Goal: Navigation & Orientation: Find specific page/section

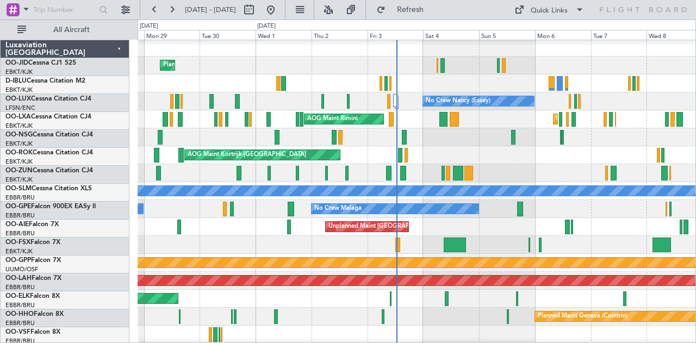
scroll to position [2, 0]
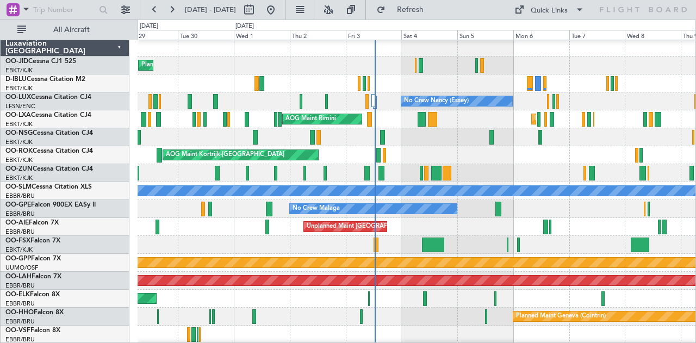
click at [504, 127] on div "AOG Maint Rimini Planned Maint [GEOGRAPHIC_DATA]-[GEOGRAPHIC_DATA] A/C Unavaila…" at bounding box center [417, 119] width 559 height 18
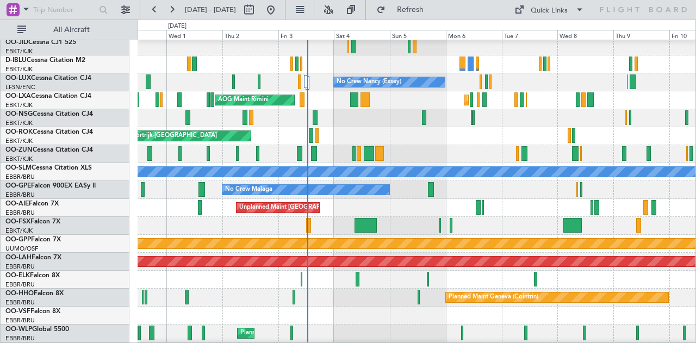
scroll to position [23, 0]
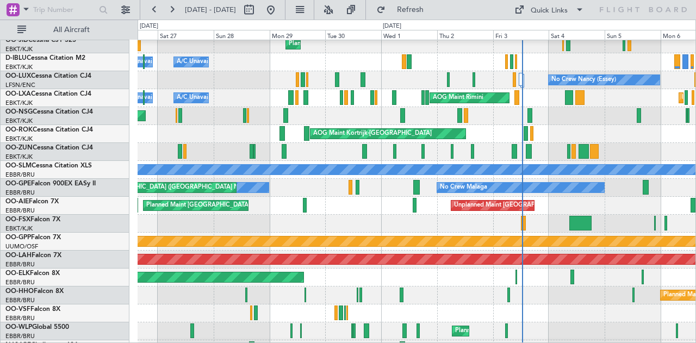
click at [641, 190] on div "No Crew Malaga No Crew [GEOGRAPHIC_DATA] (Brussels National) Planned Maint [GEO…" at bounding box center [417, 188] width 559 height 18
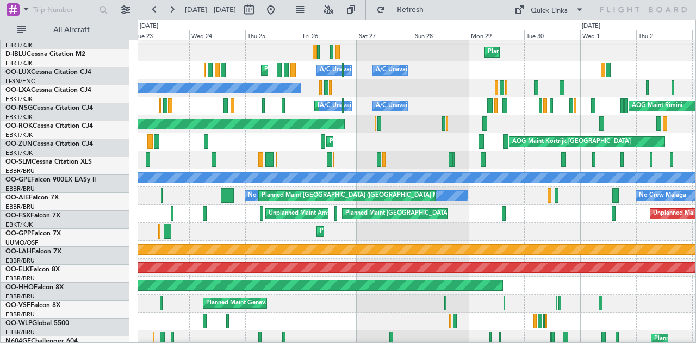
scroll to position [15, 0]
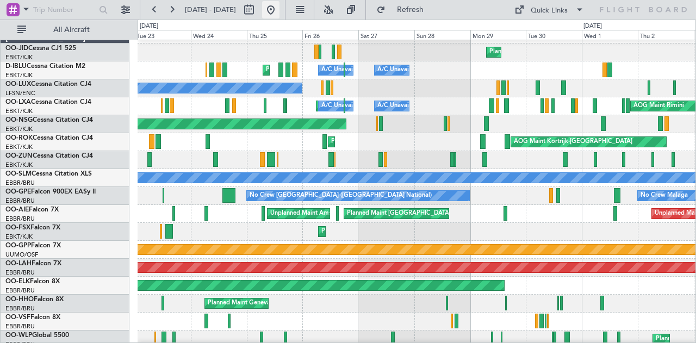
click at [280, 10] on button at bounding box center [270, 9] width 17 height 17
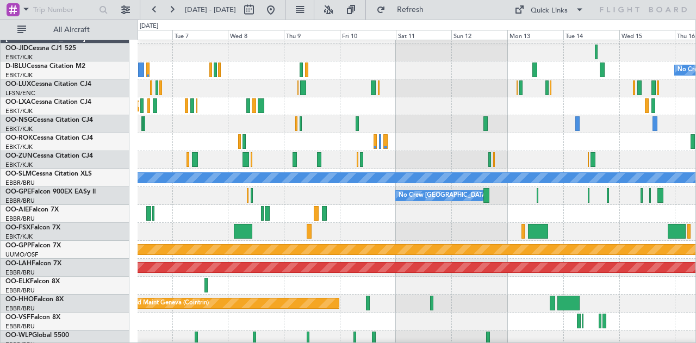
click at [125, 190] on div "No Crew Kortrijk-[GEOGRAPHIC_DATA] No Crew [PERSON_NAME] ([PERSON_NAME]) Planne…" at bounding box center [348, 182] width 696 height 324
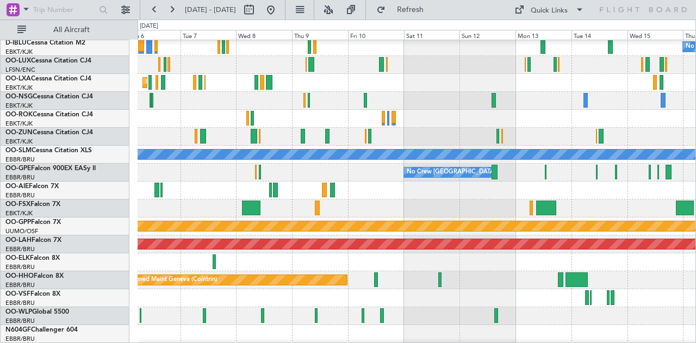
scroll to position [0, 0]
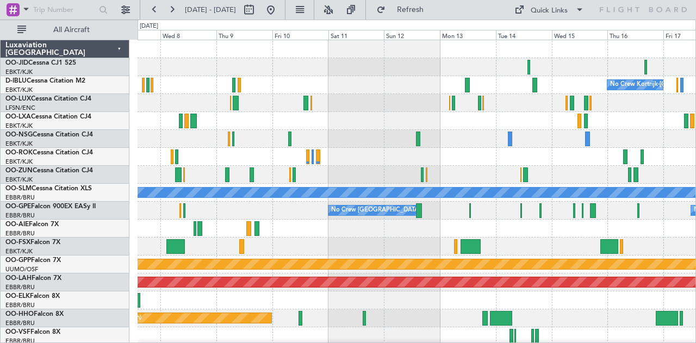
click at [394, 147] on div at bounding box center [417, 139] width 559 height 18
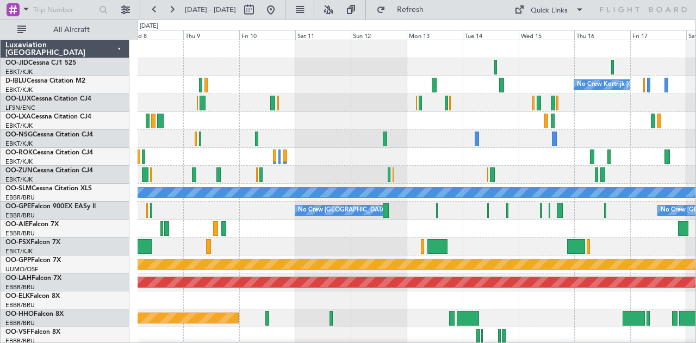
click at [343, 156] on div "No Crew Kortrijk-[GEOGRAPHIC_DATA] No Crew [PERSON_NAME] ([PERSON_NAME]) Planne…" at bounding box center [417, 246] width 559 height 413
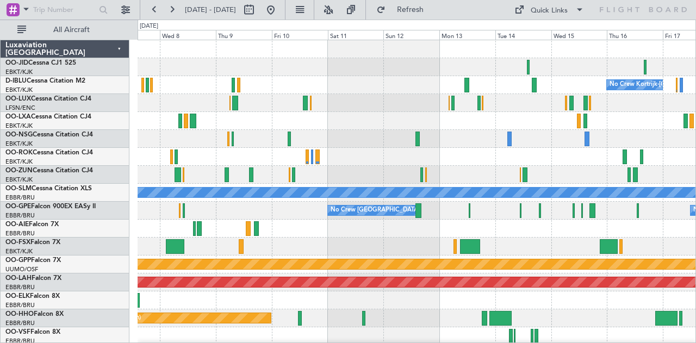
click at [199, 98] on div "No Crew Nancy (Essey)" at bounding box center [417, 103] width 559 height 18
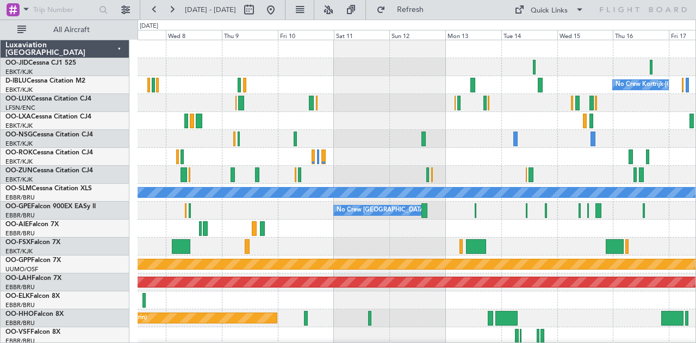
click at [361, 158] on div "No Crew Kortrijk-[GEOGRAPHIC_DATA] No Crew [PERSON_NAME] ([PERSON_NAME]) Planne…" at bounding box center [417, 246] width 559 height 413
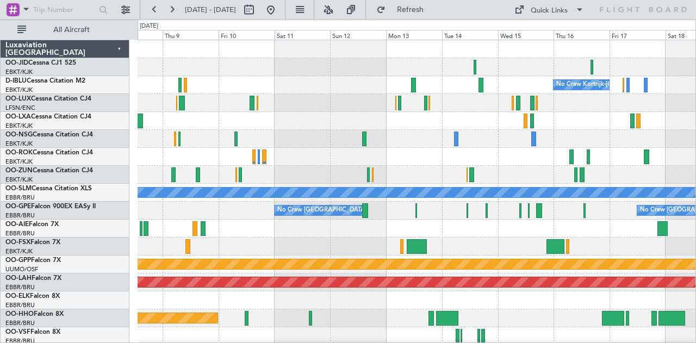
click at [338, 137] on div at bounding box center [417, 139] width 559 height 18
click at [336, 138] on div at bounding box center [417, 139] width 559 height 18
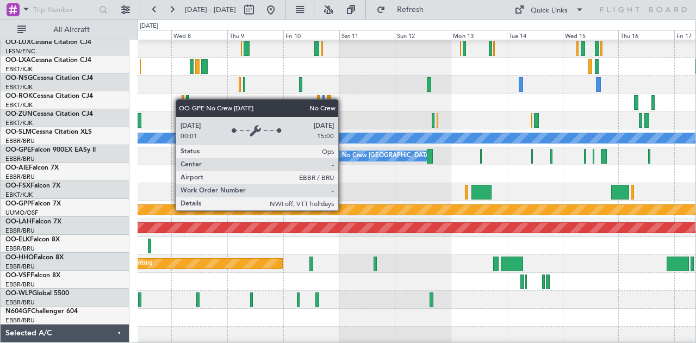
scroll to position [54, 0]
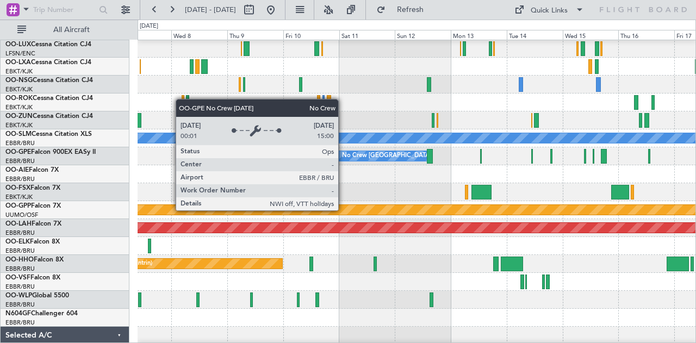
click at [409, 156] on div "No Crew [GEOGRAPHIC_DATA] ([GEOGRAPHIC_DATA] National)" at bounding box center [433, 156] width 182 height 16
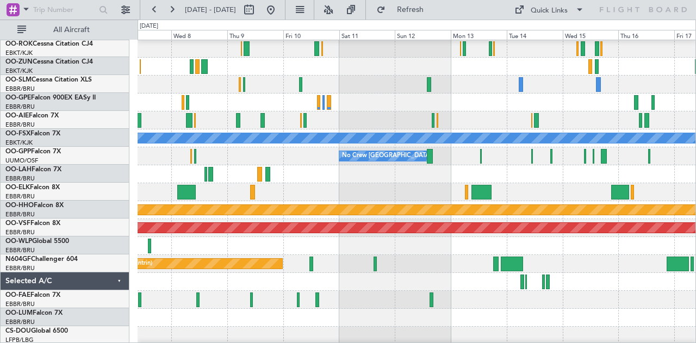
scroll to position [0, 0]
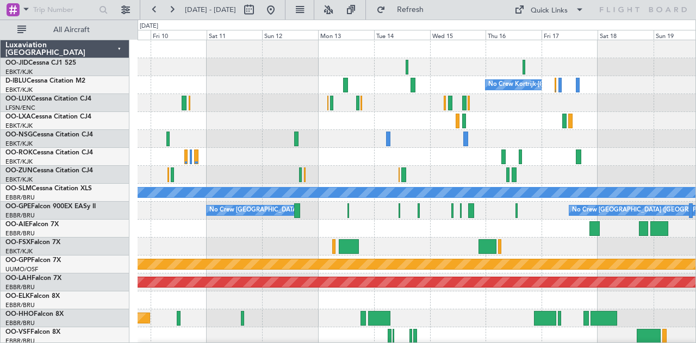
click at [265, 236] on div "No Crew Kortrijk-[GEOGRAPHIC_DATA] A/C Unavailable [GEOGRAPHIC_DATA] No Crew [G…" at bounding box center [417, 246] width 559 height 413
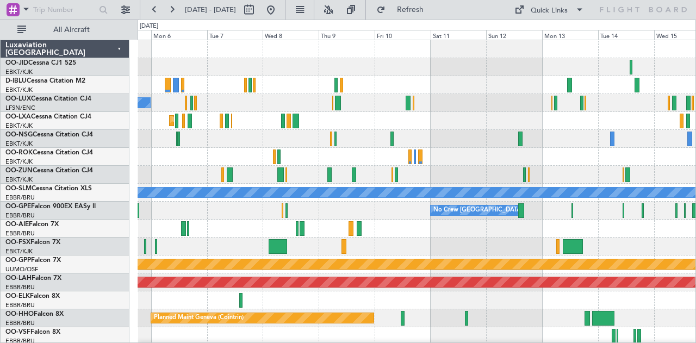
click at [509, 126] on div "Planned Maint Kortrijk-[GEOGRAPHIC_DATA] AOG Maint [GEOGRAPHIC_DATA]" at bounding box center [417, 121] width 559 height 18
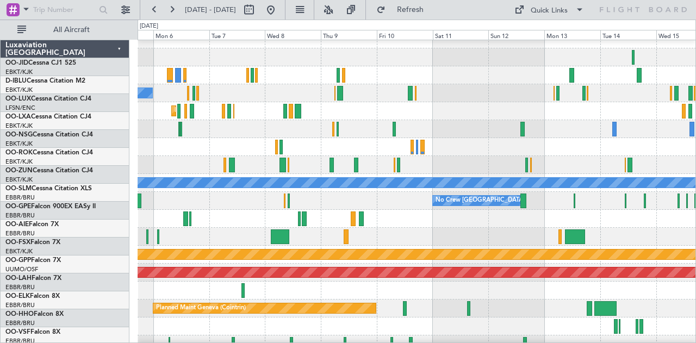
scroll to position [65, 0]
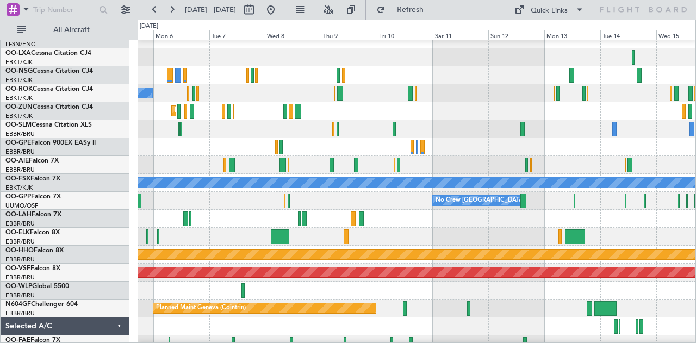
click at [473, 156] on div at bounding box center [417, 165] width 559 height 18
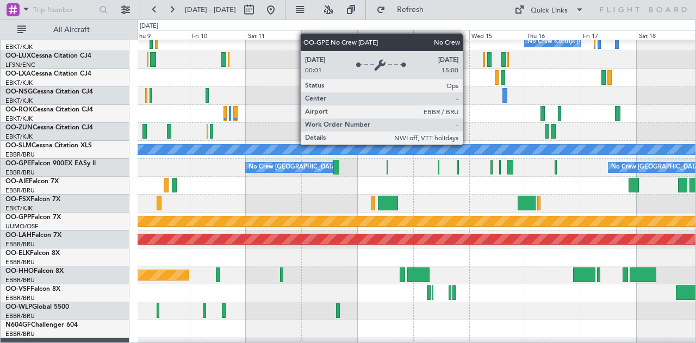
scroll to position [42, 0]
click at [303, 167] on div "No Crew [GEOGRAPHIC_DATA] ([GEOGRAPHIC_DATA] National)" at bounding box center [340, 167] width 182 height 16
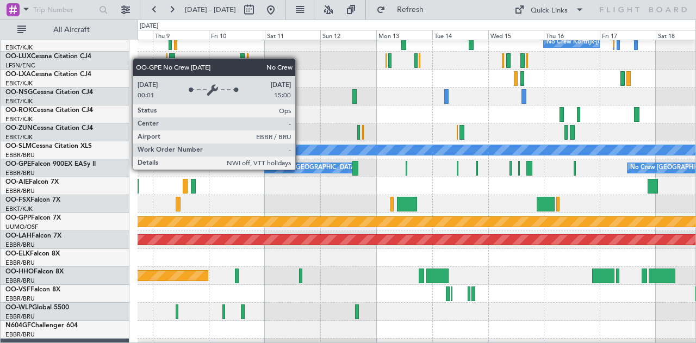
click at [320, 169] on div "No Crew [GEOGRAPHIC_DATA] ([GEOGRAPHIC_DATA] National)" at bounding box center [359, 168] width 182 height 16
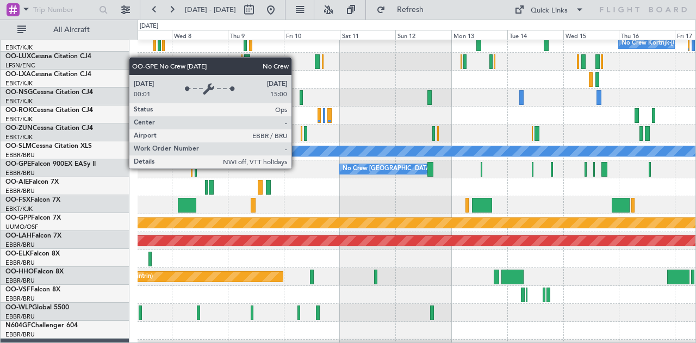
scroll to position [41, 0]
click at [378, 169] on div "No Crew [GEOGRAPHIC_DATA] ([GEOGRAPHIC_DATA] National)" at bounding box center [434, 169] width 182 height 16
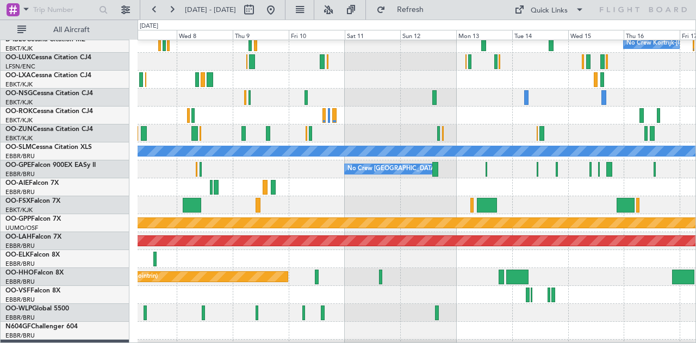
scroll to position [0, 0]
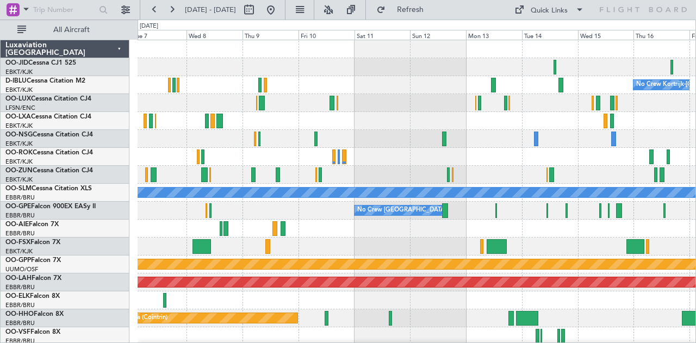
click at [375, 152] on div "No Crew Kortrijk-[GEOGRAPHIC_DATA] No Crew [PERSON_NAME] ([PERSON_NAME]) Planne…" at bounding box center [417, 246] width 559 height 413
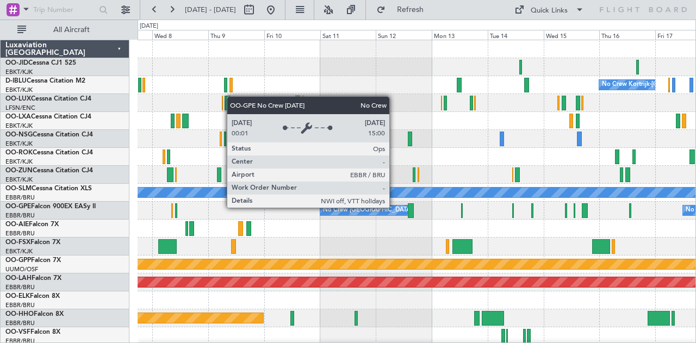
click at [353, 206] on div "No Crew [GEOGRAPHIC_DATA] ([GEOGRAPHIC_DATA] National)" at bounding box center [414, 210] width 182 height 16
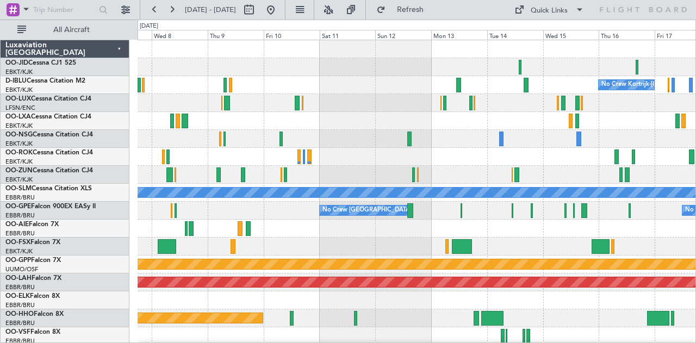
click at [364, 206] on div "No Crew Kortrijk-[GEOGRAPHIC_DATA] No Crew [PERSON_NAME] ([PERSON_NAME]) Planne…" at bounding box center [417, 246] width 559 height 413
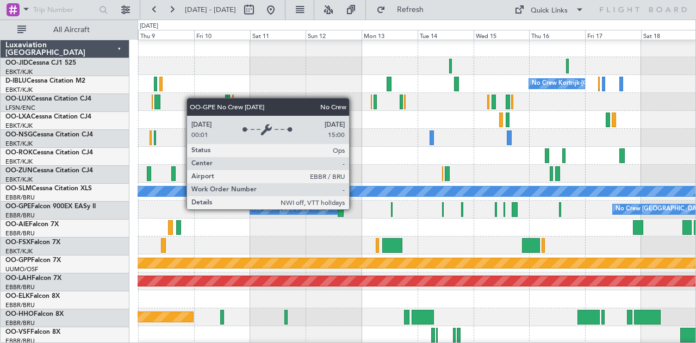
click at [282, 207] on div "No Crew [GEOGRAPHIC_DATA] ([GEOGRAPHIC_DATA] National)" at bounding box center [344, 209] width 182 height 16
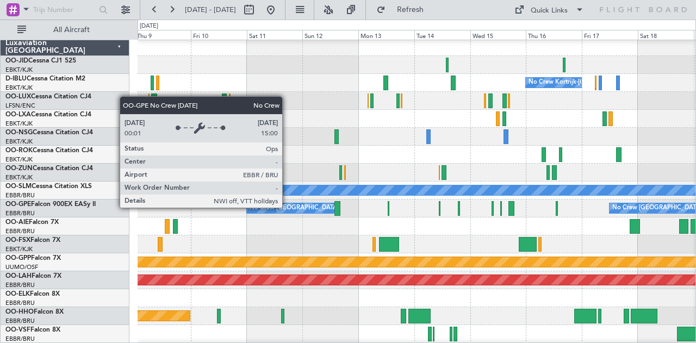
scroll to position [4, 0]
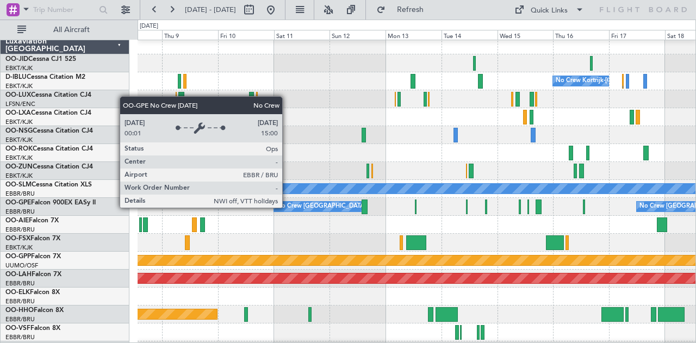
click at [315, 206] on div "No Crew [GEOGRAPHIC_DATA] ([GEOGRAPHIC_DATA] National)" at bounding box center [368, 207] width 182 height 16
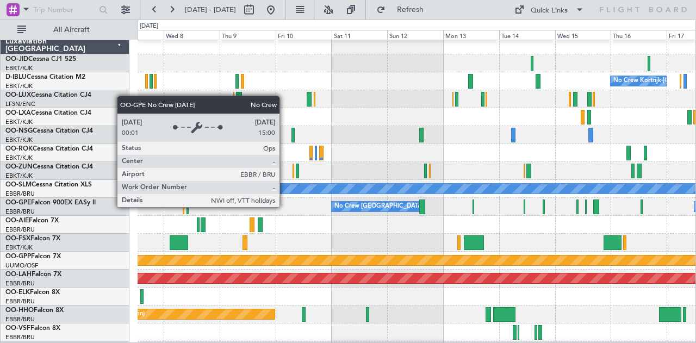
click at [344, 207] on div "No Crew [GEOGRAPHIC_DATA] ([GEOGRAPHIC_DATA] National)" at bounding box center [426, 207] width 182 height 16
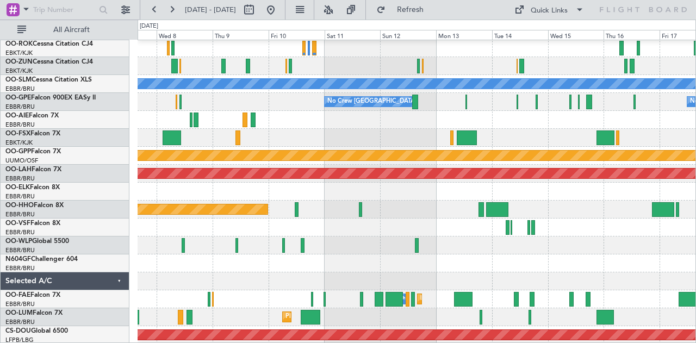
click at [355, 23] on div "A/C Unavailable [GEOGRAPHIC_DATA] No Crew [GEOGRAPHIC_DATA] (Brussels National)…" at bounding box center [348, 182] width 696 height 324
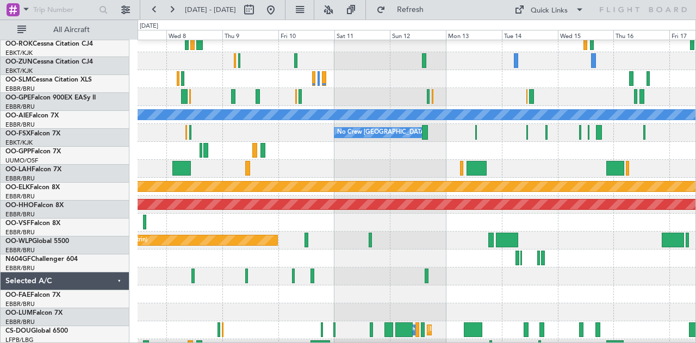
scroll to position [0, 0]
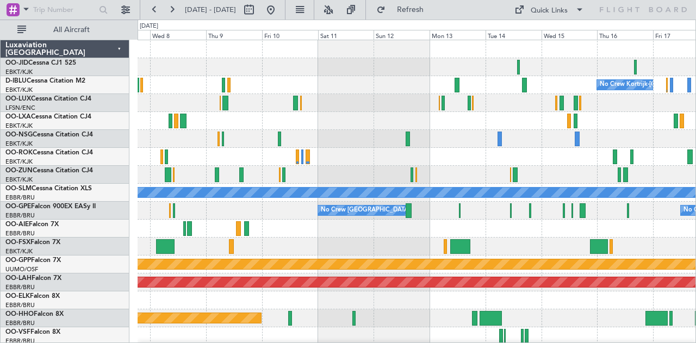
click at [449, 129] on div "No Crew Kortrijk-[GEOGRAPHIC_DATA] No Crew [PERSON_NAME] ([PERSON_NAME]) Planne…" at bounding box center [417, 246] width 559 height 413
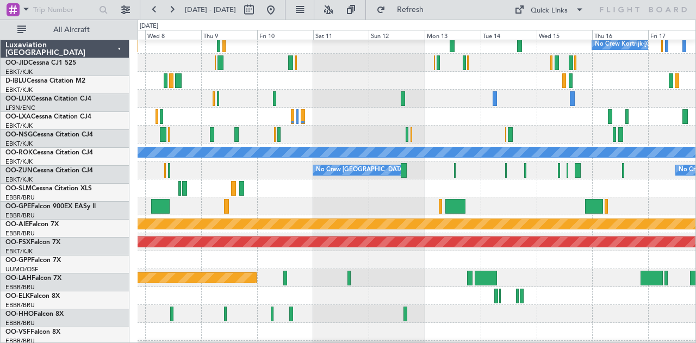
scroll to position [55, 0]
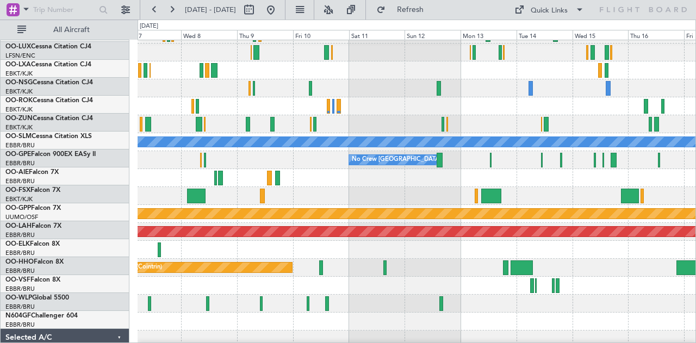
click at [389, 108] on div at bounding box center [417, 106] width 559 height 18
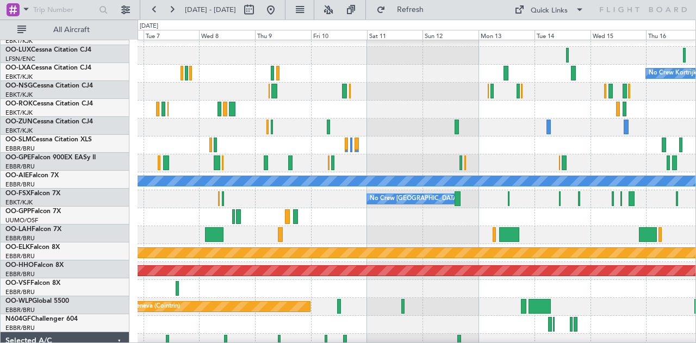
scroll to position [7, 0]
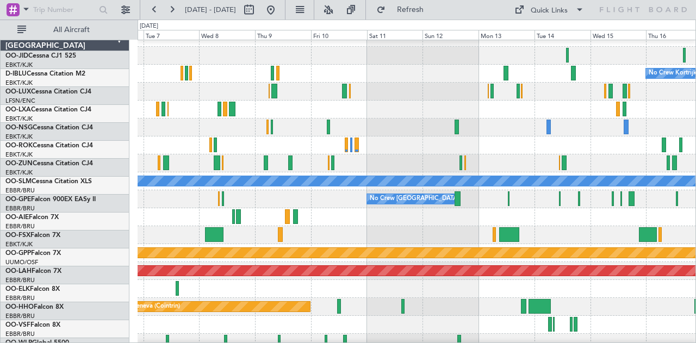
click at [397, 153] on div at bounding box center [417, 146] width 559 height 18
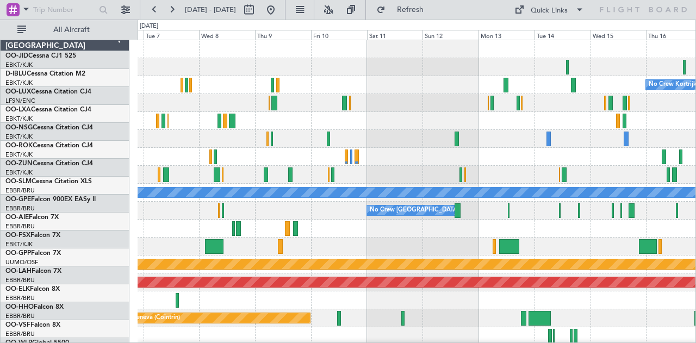
scroll to position [0, 0]
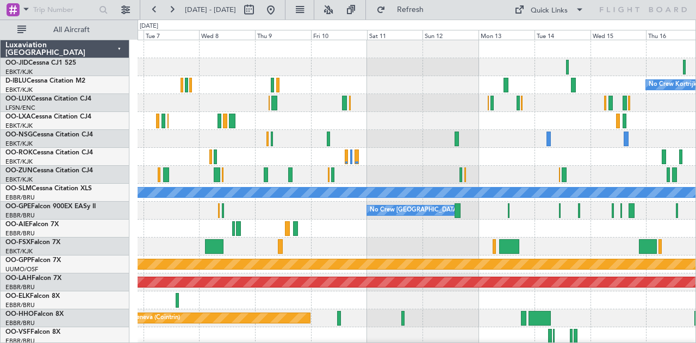
click at [395, 119] on div "No Crew Kortrijk-[GEOGRAPHIC_DATA] No Crew [PERSON_NAME] ([PERSON_NAME]) Planne…" at bounding box center [417, 246] width 559 height 413
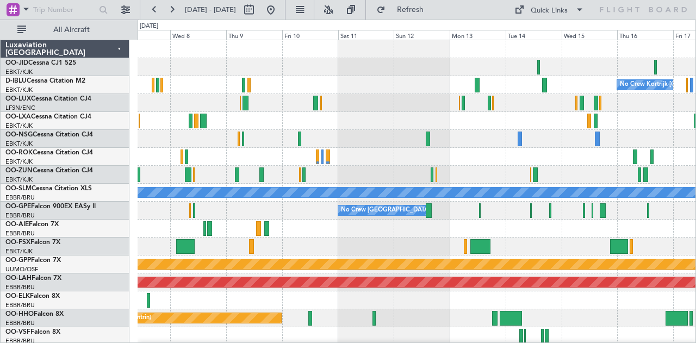
click at [423, 110] on div "No Crew Nancy (Essey)" at bounding box center [417, 103] width 559 height 18
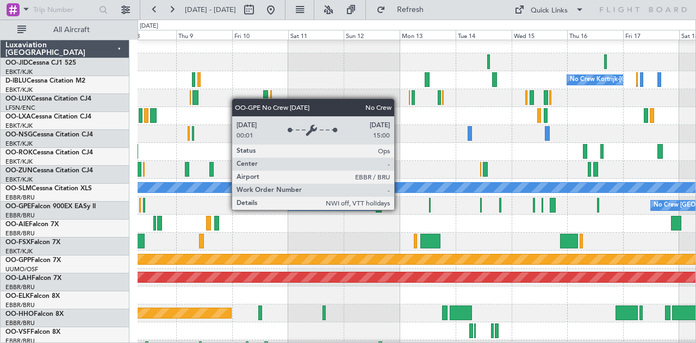
scroll to position [7, 0]
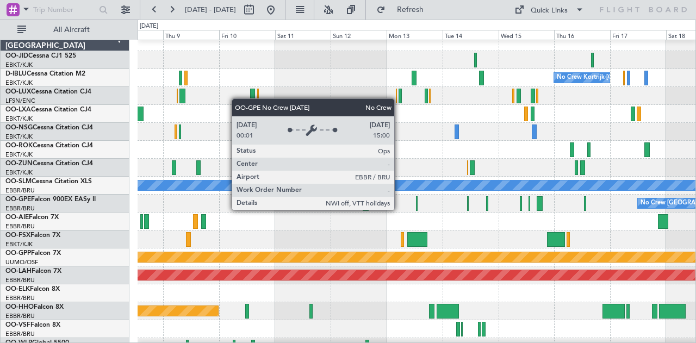
click at [336, 203] on div "No Crew [GEOGRAPHIC_DATA] ([GEOGRAPHIC_DATA] National)" at bounding box center [369, 203] width 182 height 16
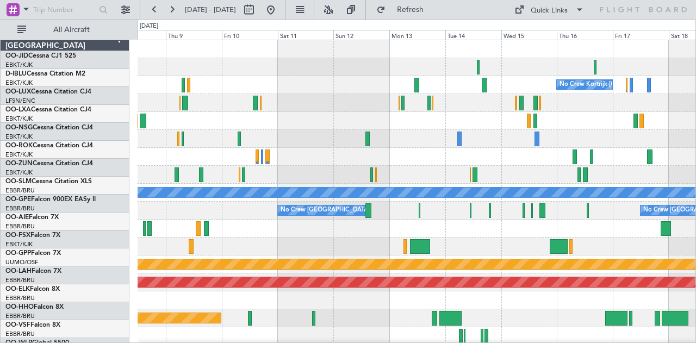
scroll to position [0, 0]
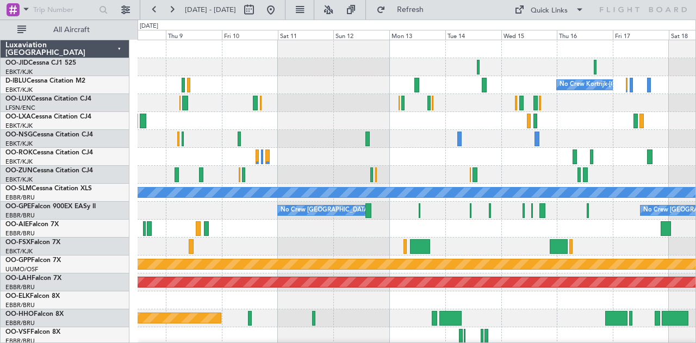
click at [322, 158] on div "No Crew Kortrijk-[GEOGRAPHIC_DATA] Planned Maint [GEOGRAPHIC_DATA]-[GEOGRAPHIC_…" at bounding box center [417, 246] width 559 height 413
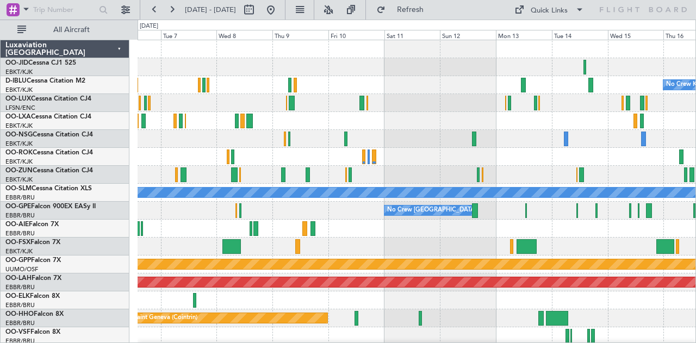
click at [362, 217] on div "No Crew [GEOGRAPHIC_DATA] ([GEOGRAPHIC_DATA] National) No Crew [GEOGRAPHIC_DATA…" at bounding box center [417, 211] width 559 height 18
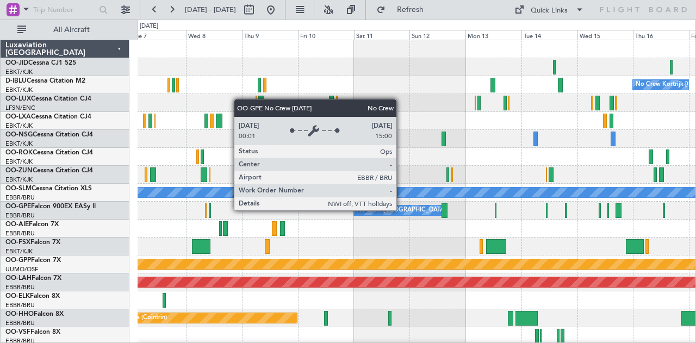
click at [371, 211] on div "No Crew [GEOGRAPHIC_DATA] ([GEOGRAPHIC_DATA] National)" at bounding box center [448, 210] width 182 height 16
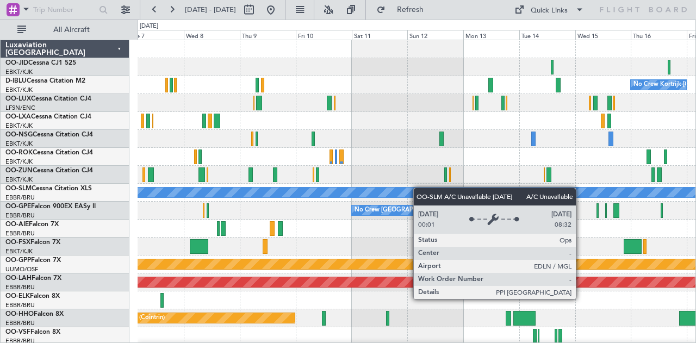
click at [419, 190] on div "No Crew Kortrijk-[GEOGRAPHIC_DATA] No Crew [PERSON_NAME] ([PERSON_NAME]) Planne…" at bounding box center [417, 246] width 559 height 413
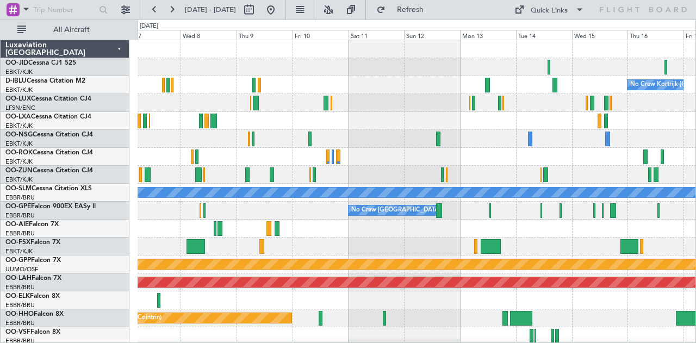
click at [401, 235] on div "No Crew Kortrijk-[GEOGRAPHIC_DATA] No Crew [PERSON_NAME] ([PERSON_NAME]) Planne…" at bounding box center [417, 246] width 559 height 413
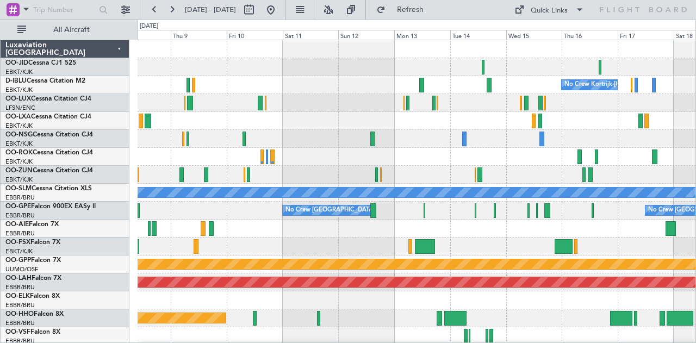
click at [321, 238] on div "No Crew Kortrijk-[GEOGRAPHIC_DATA] No Crew [PERSON_NAME] ([PERSON_NAME]) Planne…" at bounding box center [417, 246] width 559 height 413
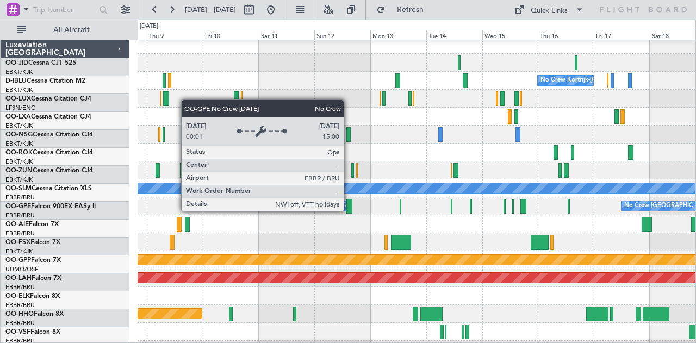
scroll to position [4, 0]
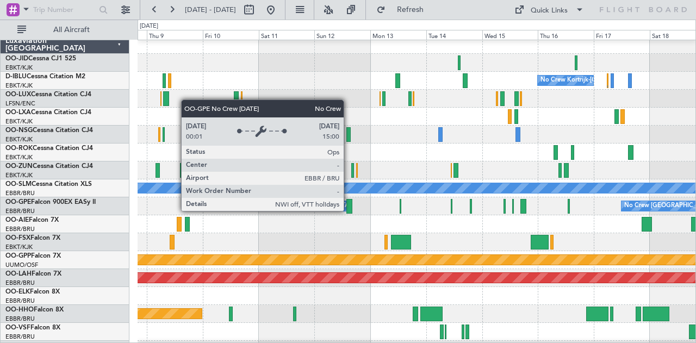
click at [314, 206] on div "No Crew [GEOGRAPHIC_DATA] ([GEOGRAPHIC_DATA] National)" at bounding box center [353, 206] width 182 height 16
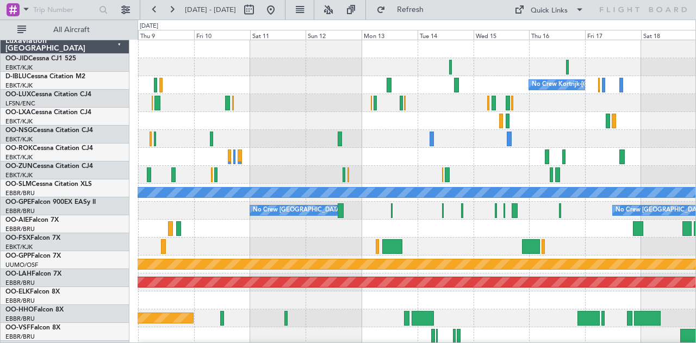
scroll to position [0, 0]
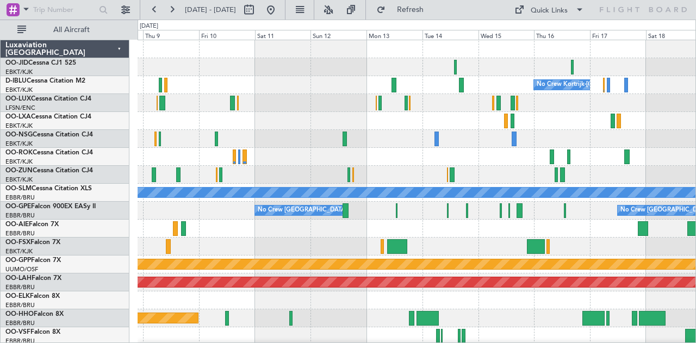
click at [324, 231] on div "No Crew Kortrijk-[GEOGRAPHIC_DATA] Planned Maint [GEOGRAPHIC_DATA]-[GEOGRAPHIC_…" at bounding box center [417, 246] width 559 height 413
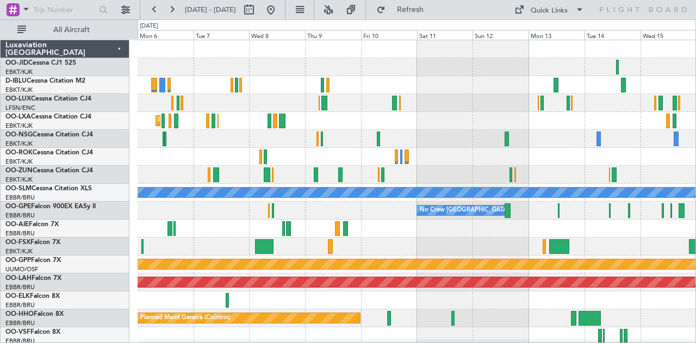
click at [432, 205] on div "No Crew Kortrijk-[GEOGRAPHIC_DATA] No Crew [PERSON_NAME] ([PERSON_NAME]) Planne…" at bounding box center [417, 246] width 559 height 413
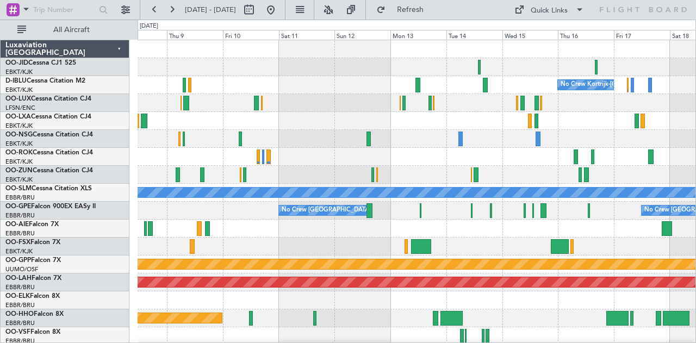
click at [339, 125] on div "No Crew Kortrijk-[GEOGRAPHIC_DATA] No Crew [PERSON_NAME] ([PERSON_NAME]) Planne…" at bounding box center [417, 246] width 559 height 413
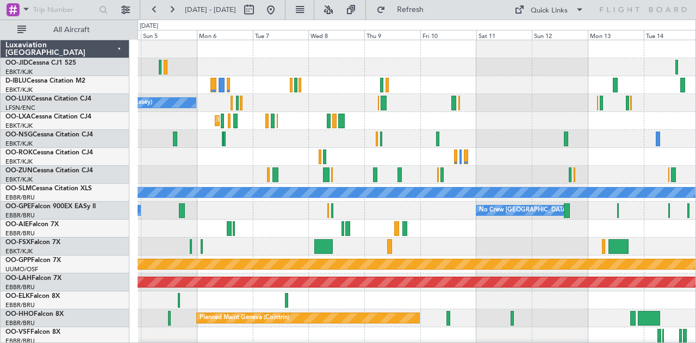
click at [524, 140] on div at bounding box center [417, 139] width 559 height 18
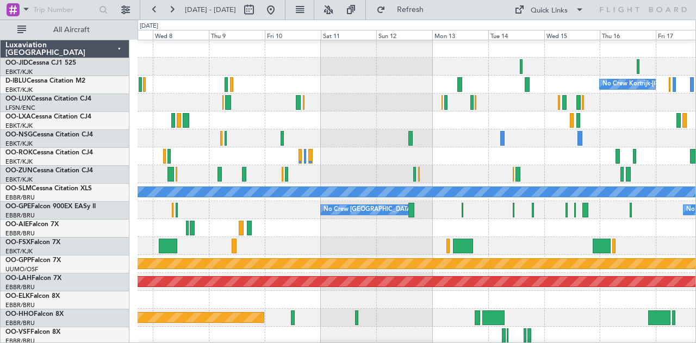
scroll to position [1, 0]
click at [327, 123] on div "Planned Maint Kortrijk-[GEOGRAPHIC_DATA]" at bounding box center [417, 121] width 559 height 18
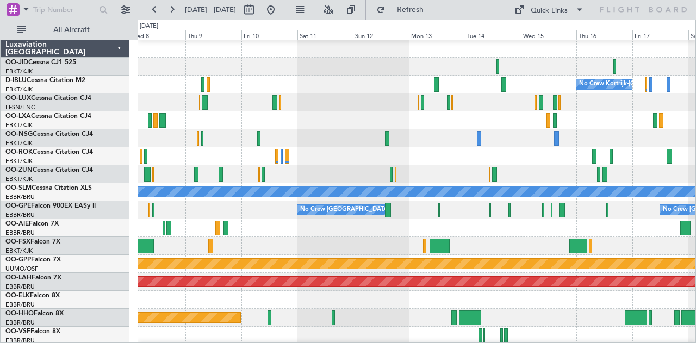
scroll to position [0, 0]
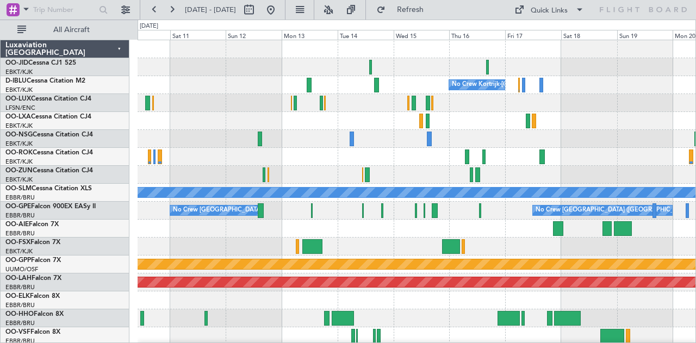
click at [255, 95] on div at bounding box center [417, 103] width 559 height 18
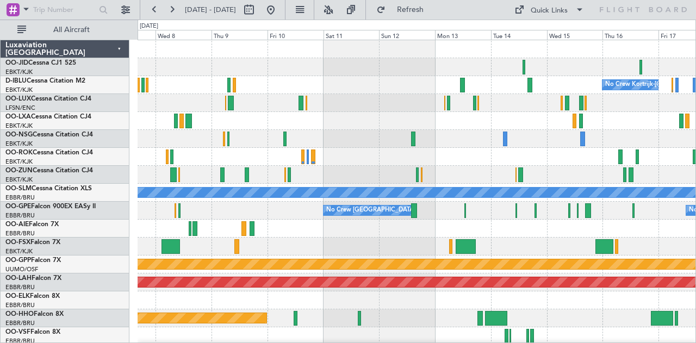
click at [372, 96] on div "No Crew Kortrijk-[GEOGRAPHIC_DATA] No Crew [PERSON_NAME] ([PERSON_NAME]) Planne…" at bounding box center [417, 246] width 559 height 413
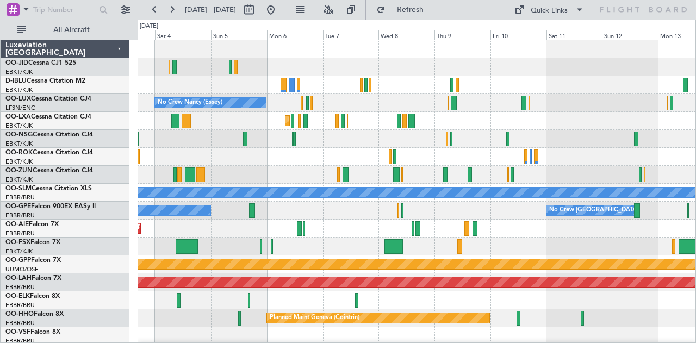
click at [411, 86] on div "No Crew Kortrijk-[GEOGRAPHIC_DATA]" at bounding box center [417, 85] width 559 height 18
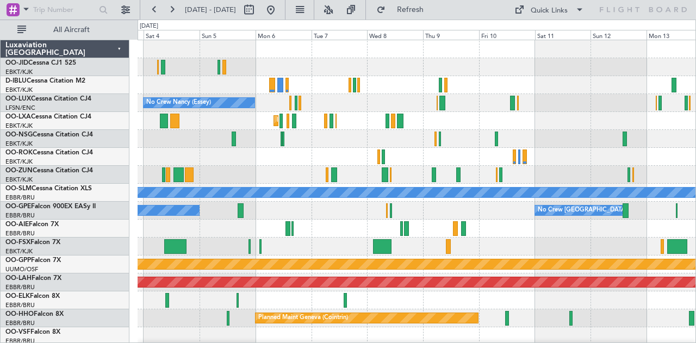
click at [405, 65] on div at bounding box center [417, 67] width 559 height 18
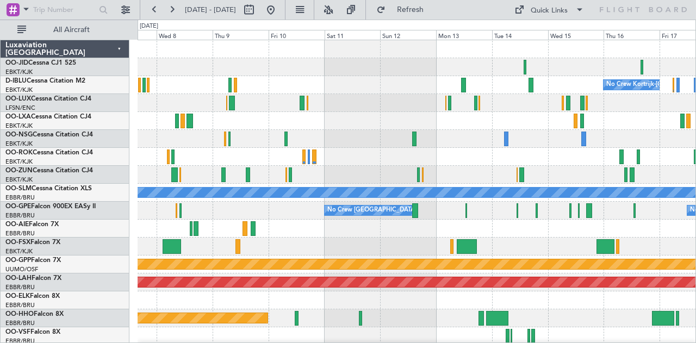
click at [277, 77] on div "No Crew Kortrijk-[GEOGRAPHIC_DATA]" at bounding box center [417, 85] width 559 height 18
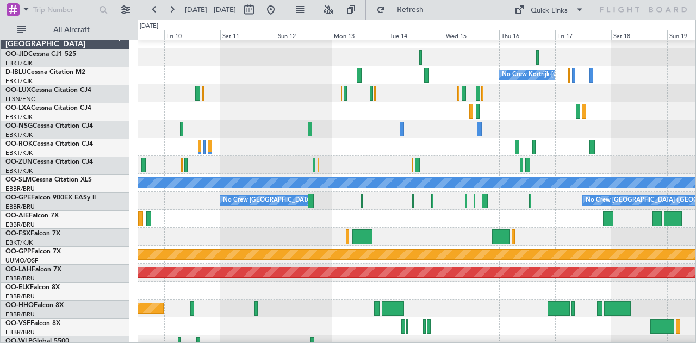
click at [344, 201] on div "No Crew [GEOGRAPHIC_DATA] ([GEOGRAPHIC_DATA] National) No Crew [GEOGRAPHIC_DATA…" at bounding box center [417, 201] width 559 height 18
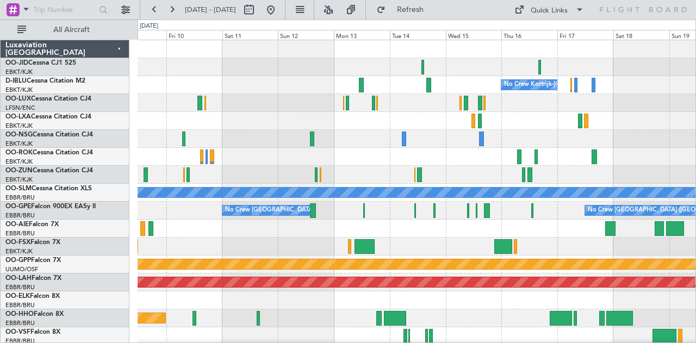
click at [281, 115] on div "No Crew Kortrijk-[GEOGRAPHIC_DATA] A/C Unavailable [GEOGRAPHIC_DATA] No Crew [G…" at bounding box center [417, 246] width 559 height 413
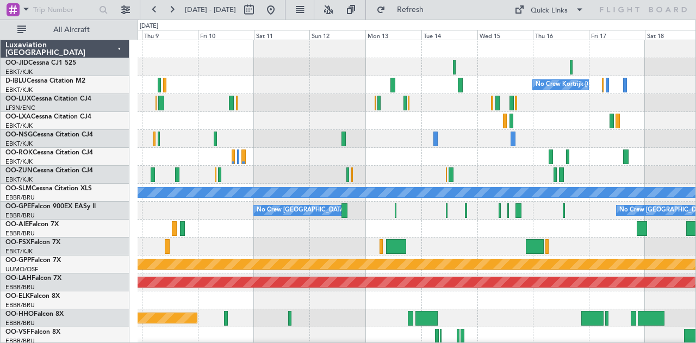
click at [282, 138] on div "No Crew Kortrijk-[GEOGRAPHIC_DATA] A/C Unavailable [GEOGRAPHIC_DATA] No Crew [G…" at bounding box center [417, 246] width 559 height 413
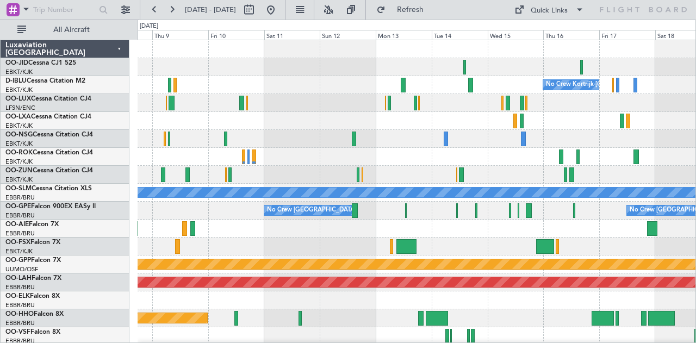
click at [323, 148] on div "No Crew Kortrijk-[GEOGRAPHIC_DATA] Planned Maint [GEOGRAPHIC_DATA]-[GEOGRAPHIC_…" at bounding box center [417, 246] width 559 height 413
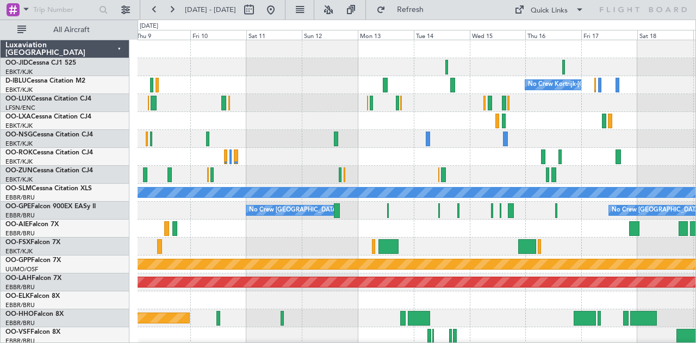
click at [262, 132] on div at bounding box center [417, 139] width 559 height 18
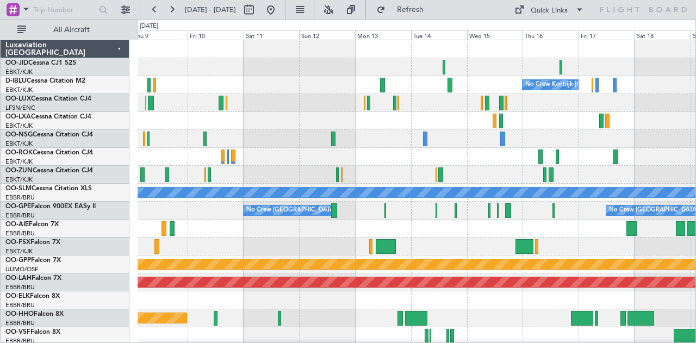
click at [296, 129] on div at bounding box center [417, 121] width 559 height 18
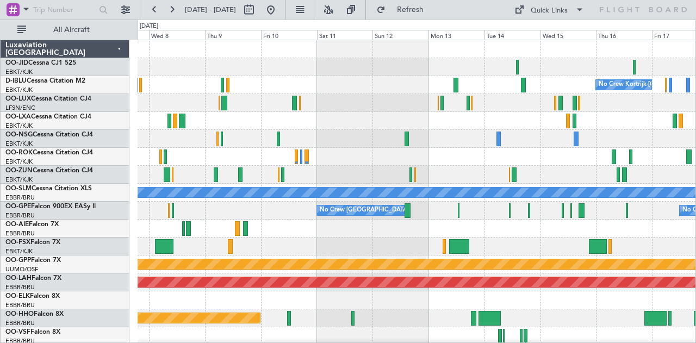
click at [374, 96] on div "No Crew Kortrijk-[GEOGRAPHIC_DATA] No Crew [PERSON_NAME] ([PERSON_NAME]) Planne…" at bounding box center [417, 246] width 559 height 413
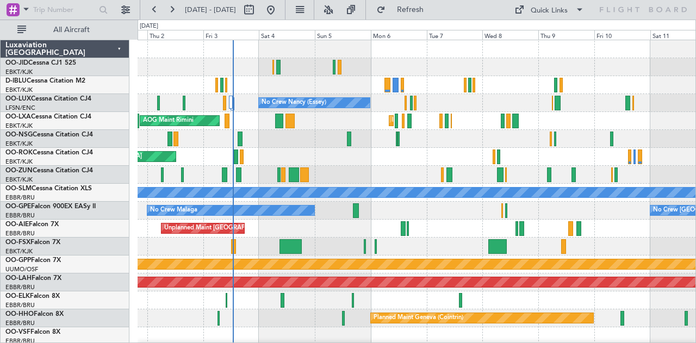
click at [556, 209] on div "No Crew [GEOGRAPHIC_DATA] ([GEOGRAPHIC_DATA] National) No Crew Malaga" at bounding box center [417, 211] width 559 height 18
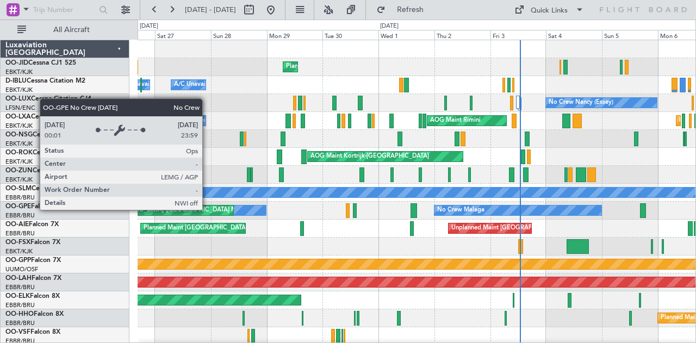
click at [498, 212] on div "No Crew Malaga" at bounding box center [518, 211] width 167 height 10
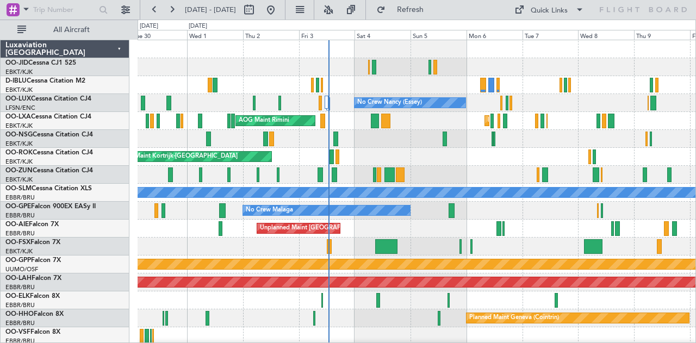
click at [173, 208] on div "No Crew Malaga No Crew [GEOGRAPHIC_DATA] (Brussels National) No Crew [GEOGRAPHI…" at bounding box center [417, 211] width 559 height 18
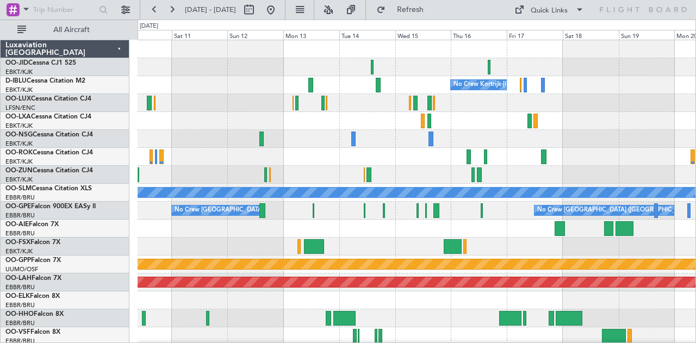
click at [128, 214] on div "No Crew Kortrijk-[GEOGRAPHIC_DATA] A/C Unavailable [GEOGRAPHIC_DATA] No Crew [G…" at bounding box center [348, 182] width 696 height 324
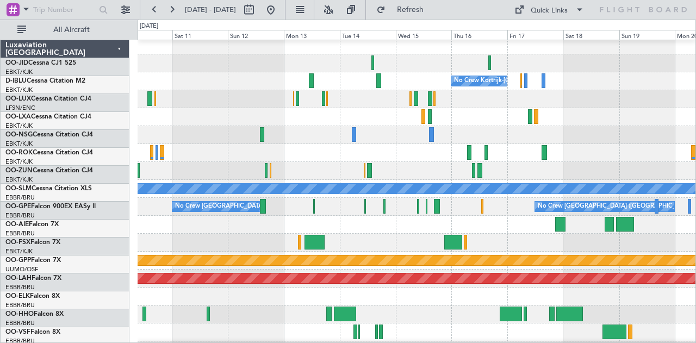
scroll to position [16, 0]
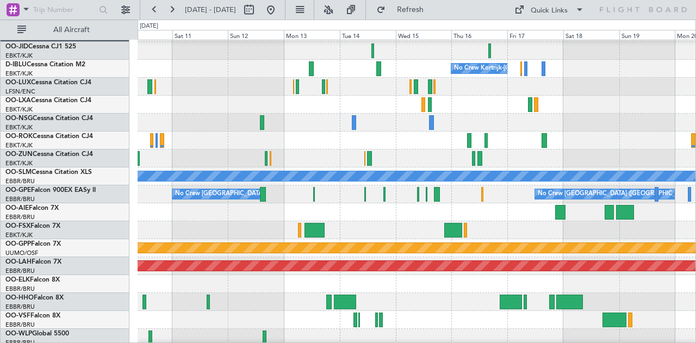
click at [279, 197] on div "No Crew [GEOGRAPHIC_DATA] ([GEOGRAPHIC_DATA] National) No Crew [GEOGRAPHIC_DATA…" at bounding box center [417, 195] width 559 height 18
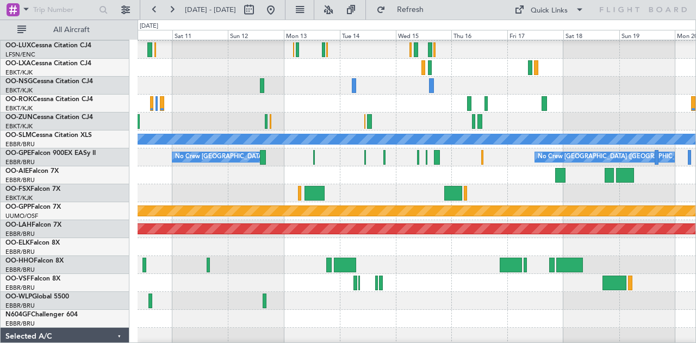
click at [271, 166] on div at bounding box center [417, 175] width 559 height 18
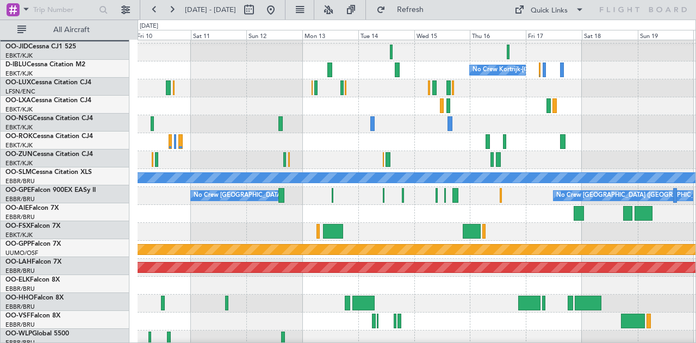
scroll to position [13, 0]
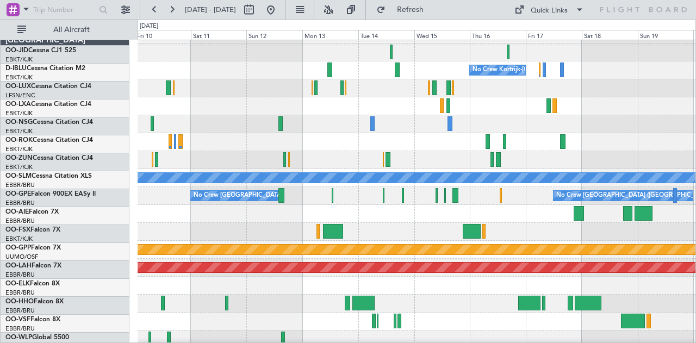
click at [312, 195] on div "No Crew [GEOGRAPHIC_DATA] ([GEOGRAPHIC_DATA] National) No Crew [GEOGRAPHIC_DATA…" at bounding box center [417, 196] width 559 height 18
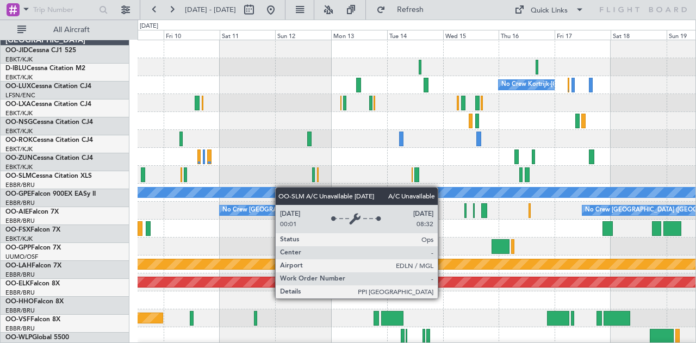
scroll to position [0, 0]
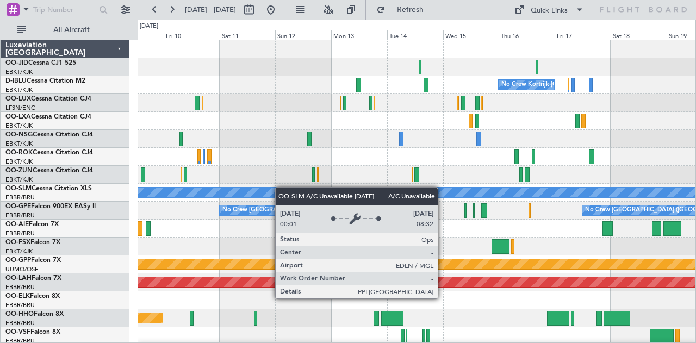
click at [280, 189] on div "No Crew Kortrijk-[GEOGRAPHIC_DATA] A/C Unavailable [GEOGRAPHIC_DATA] No Crew [G…" at bounding box center [417, 246] width 559 height 413
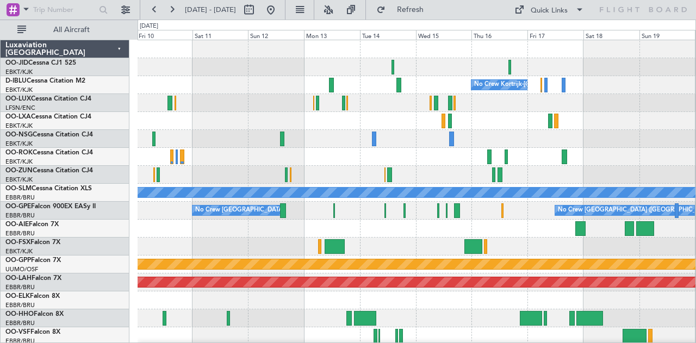
click at [313, 150] on div at bounding box center [417, 157] width 559 height 18
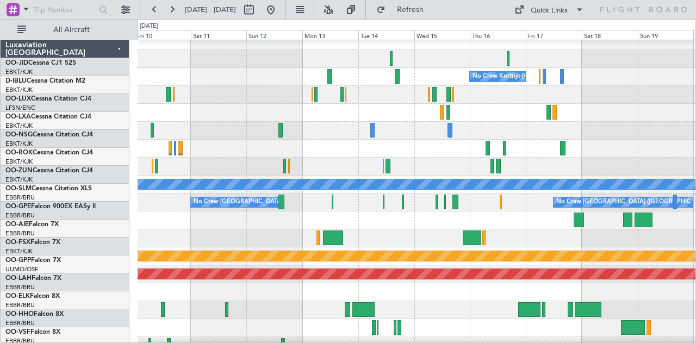
scroll to position [16, 0]
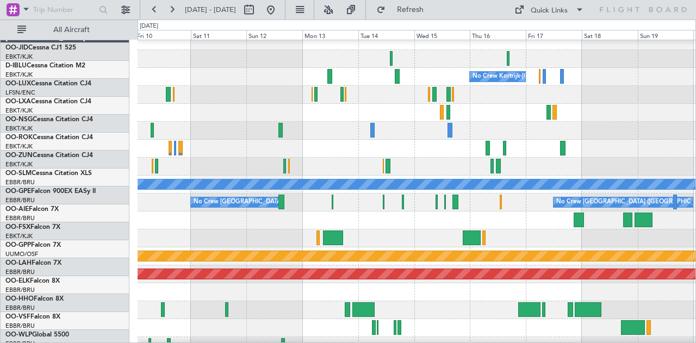
click at [269, 86] on div at bounding box center [417, 95] width 559 height 18
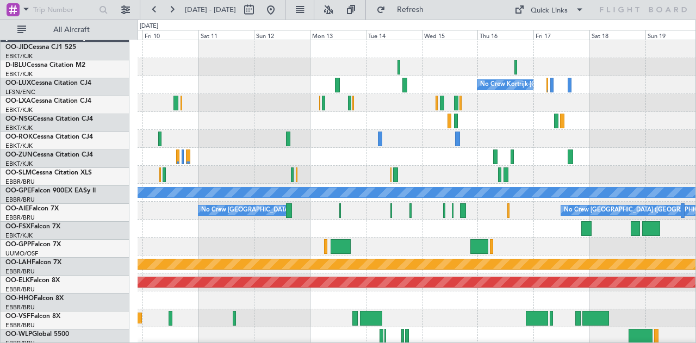
scroll to position [0, 0]
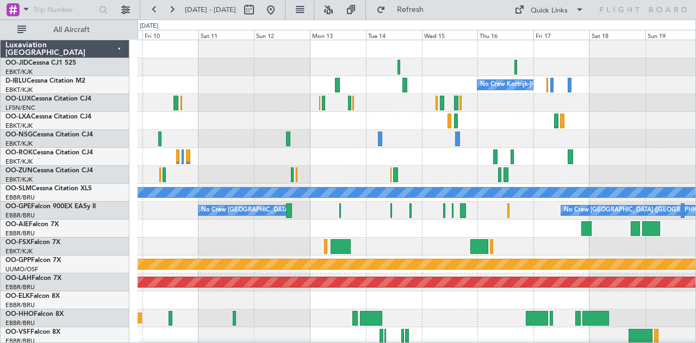
click at [325, 196] on div "No Crew Kortrijk-[GEOGRAPHIC_DATA] A/C Unavailable [GEOGRAPHIC_DATA] No Crew [G…" at bounding box center [417, 246] width 559 height 413
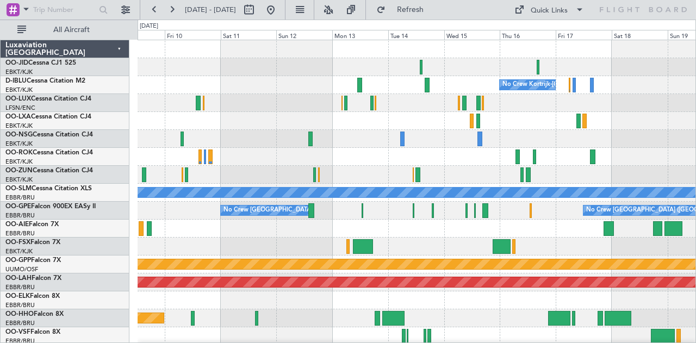
click at [325, 213] on div "No Crew [GEOGRAPHIC_DATA] ([GEOGRAPHIC_DATA] National) No Crew [GEOGRAPHIC_DATA…" at bounding box center [417, 211] width 559 height 18
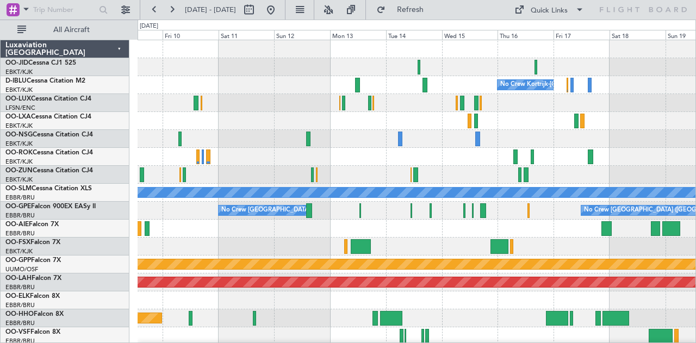
click at [444, 57] on div at bounding box center [417, 49] width 559 height 18
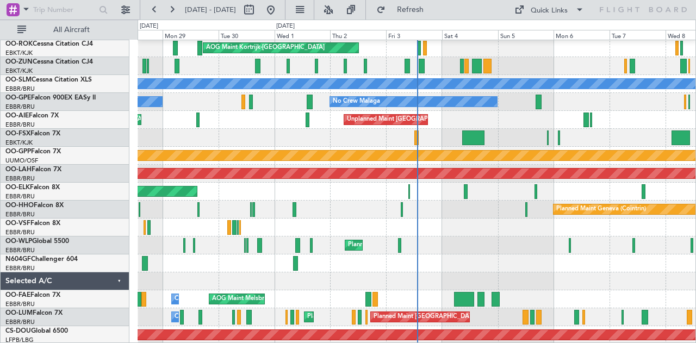
scroll to position [109, 0]
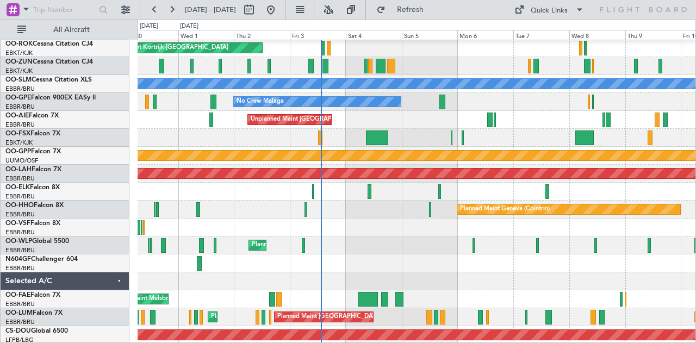
click at [410, 137] on div at bounding box center [417, 138] width 559 height 18
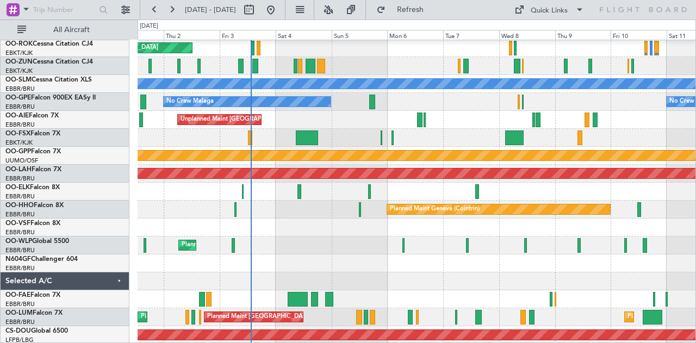
click at [548, 134] on div at bounding box center [417, 138] width 559 height 18
